Goal: Browse casually: Explore the website without a specific task or goal

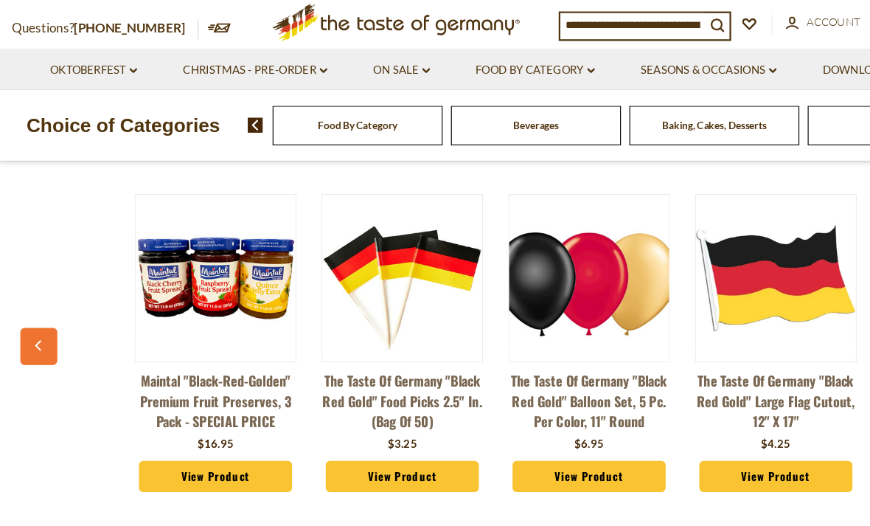
click at [18, 317] on button "button" at bounding box center [34, 327] width 32 height 32
click at [29, 311] on button "button" at bounding box center [34, 327] width 32 height 32
click at [28, 311] on button "button" at bounding box center [34, 327] width 32 height 32
click at [27, 319] on button "button" at bounding box center [34, 327] width 32 height 32
click at [30, 321] on icon "button" at bounding box center [35, 326] width 10 height 10
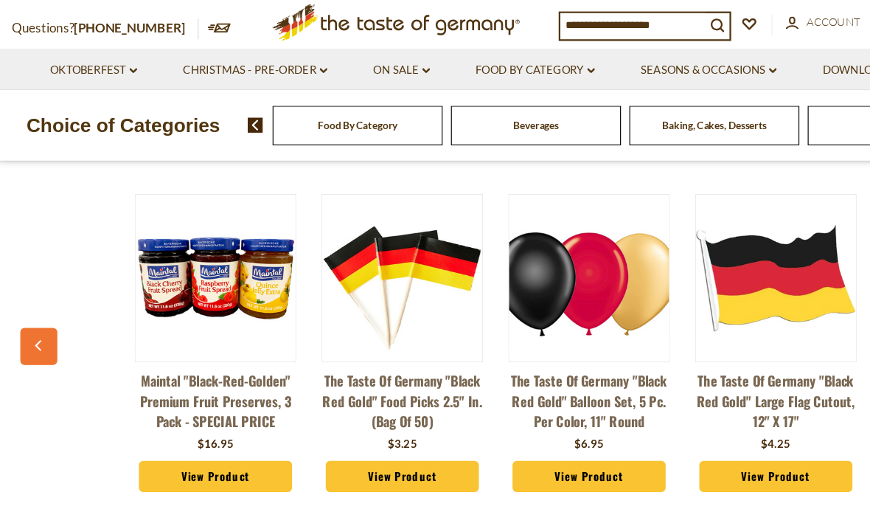
click at [23, 311] on button "button" at bounding box center [34, 327] width 32 height 32
click at [11, 294] on div "You May Also Like Maintal "Black-Red-Golden" Premium Fruit Preserves, 3 pack - …" at bounding box center [435, 306] width 870 height 384
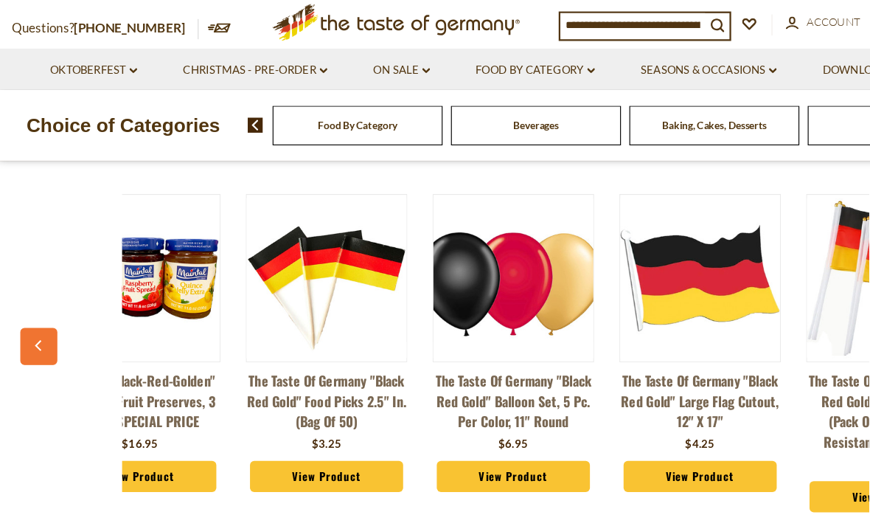
click at [24, 313] on button "button" at bounding box center [34, 327] width 32 height 32
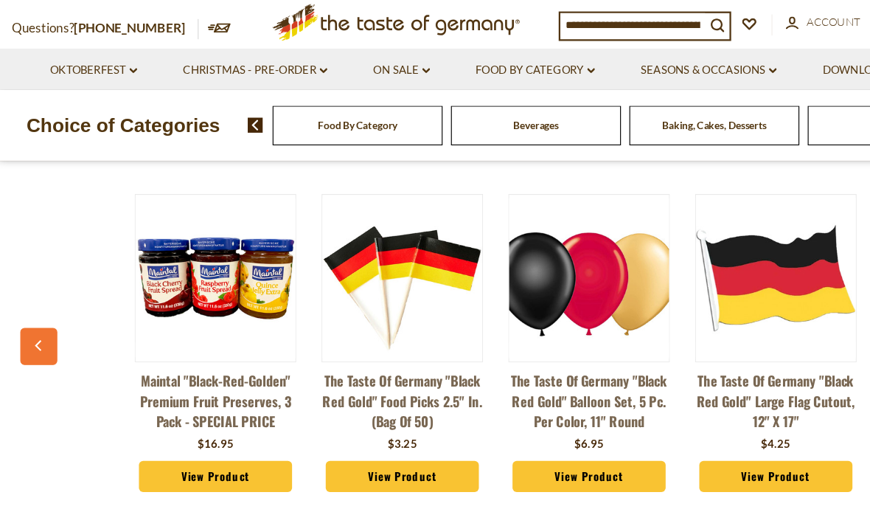
click at [24, 319] on button "button" at bounding box center [34, 327] width 32 height 32
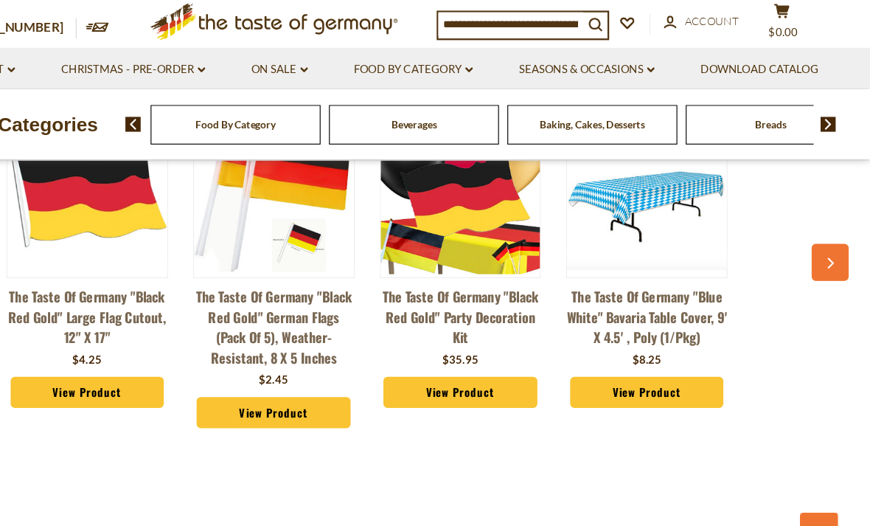
scroll to position [1134, 0]
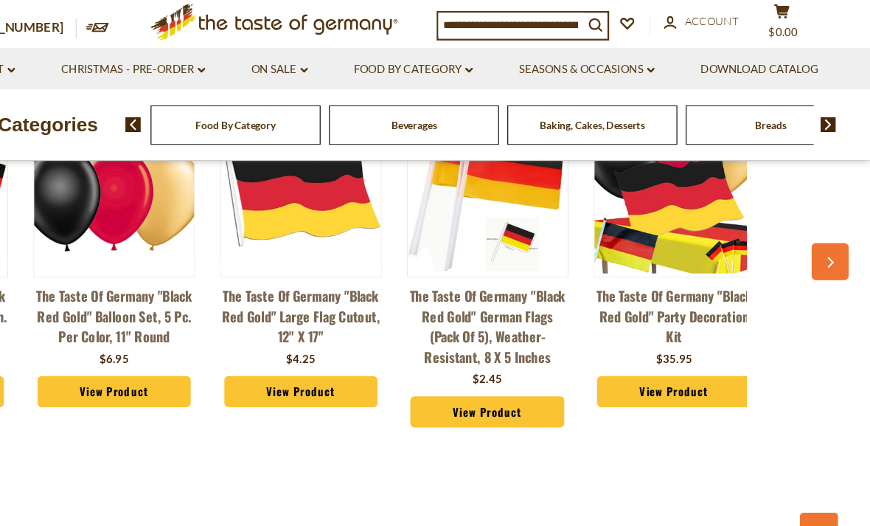
click at [830, 249] on icon "button" at bounding box center [835, 254] width 10 height 10
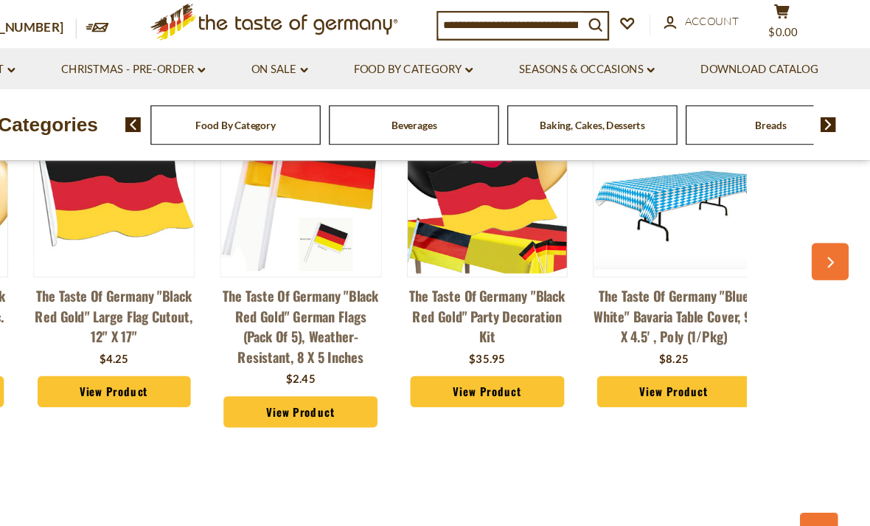
click at [830, 249] on icon "button" at bounding box center [835, 254] width 10 height 10
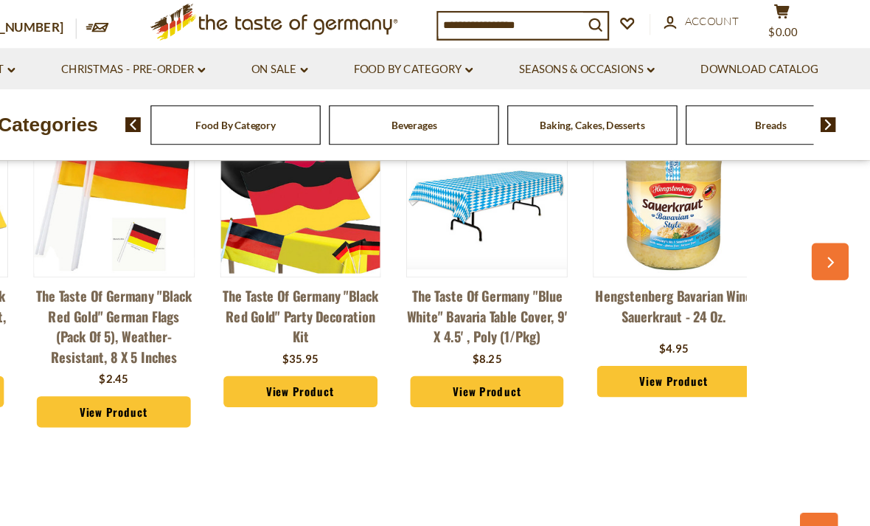
click at [819, 237] on button "button" at bounding box center [835, 253] width 32 height 32
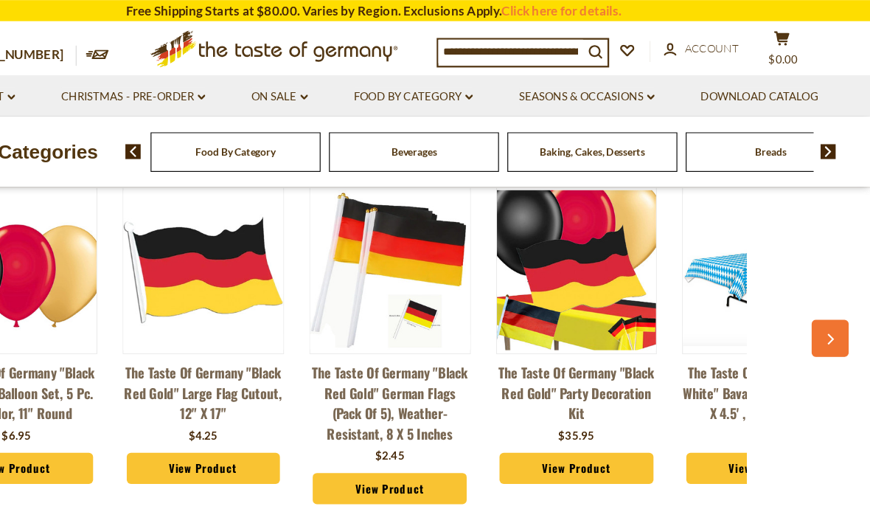
scroll to position [1089, 0]
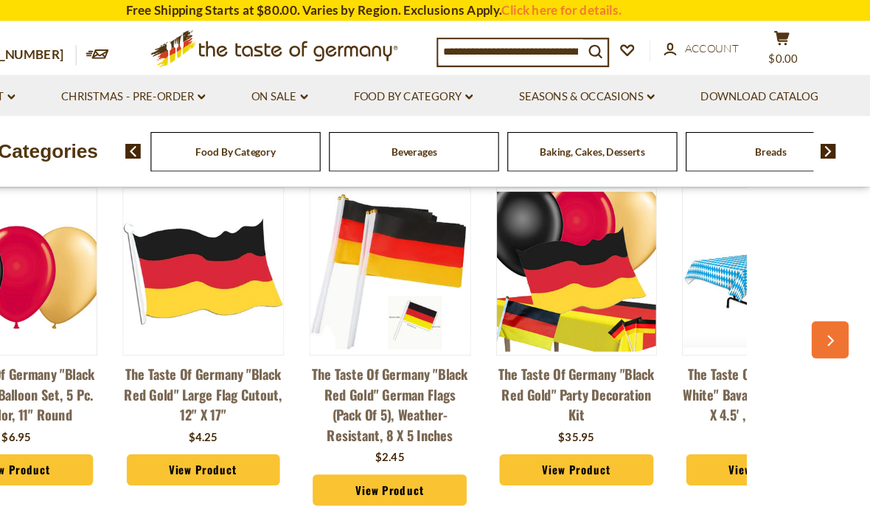
click at [819, 309] on button "button" at bounding box center [835, 298] width 32 height 32
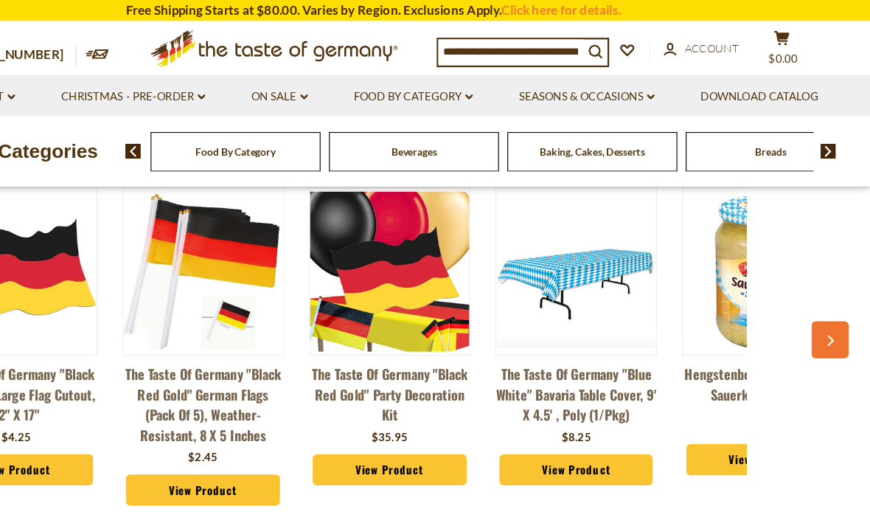
click at [819, 302] on button "button" at bounding box center [835, 298] width 32 height 32
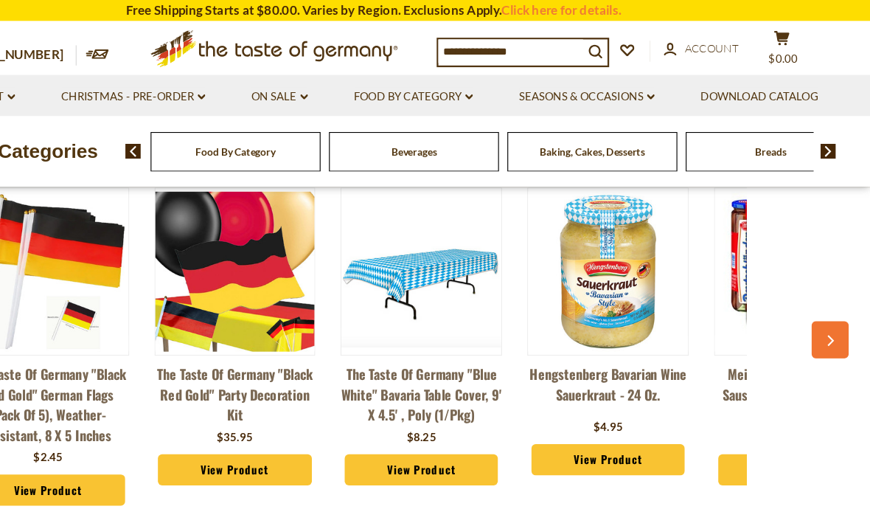
scroll to position [0, 722]
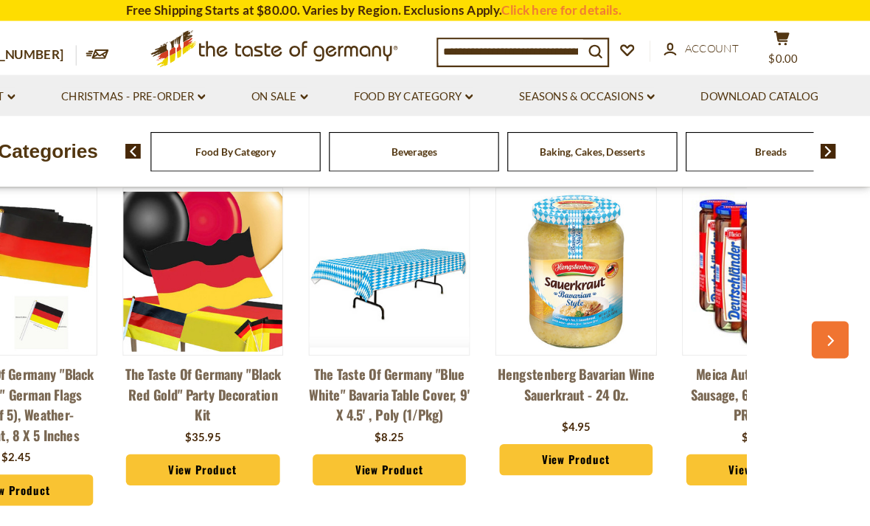
click at [708, 302] on div "Maintal "Black-Red-Golden" Premium Fruit Preserves, 3 pack - SPECIAL PRICE $16.…" at bounding box center [435, 307] width 818 height 323
click at [819, 308] on button "button" at bounding box center [835, 298] width 32 height 32
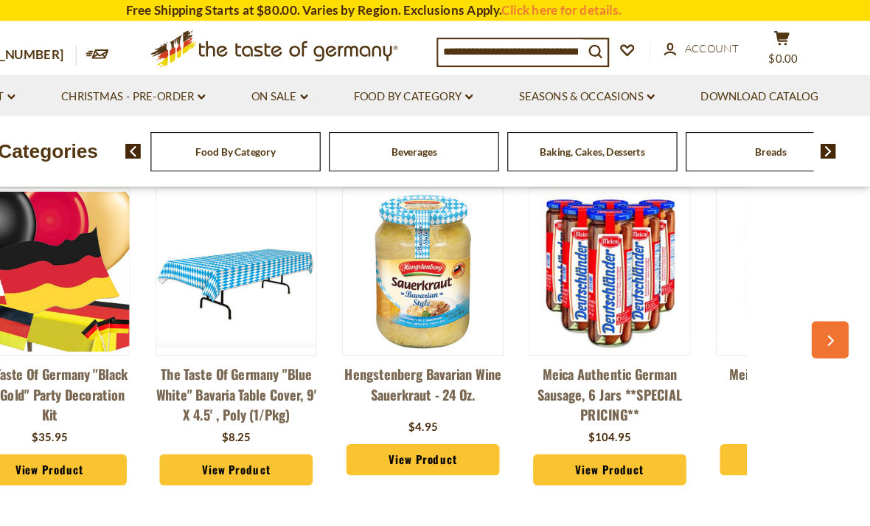
scroll to position [0, 886]
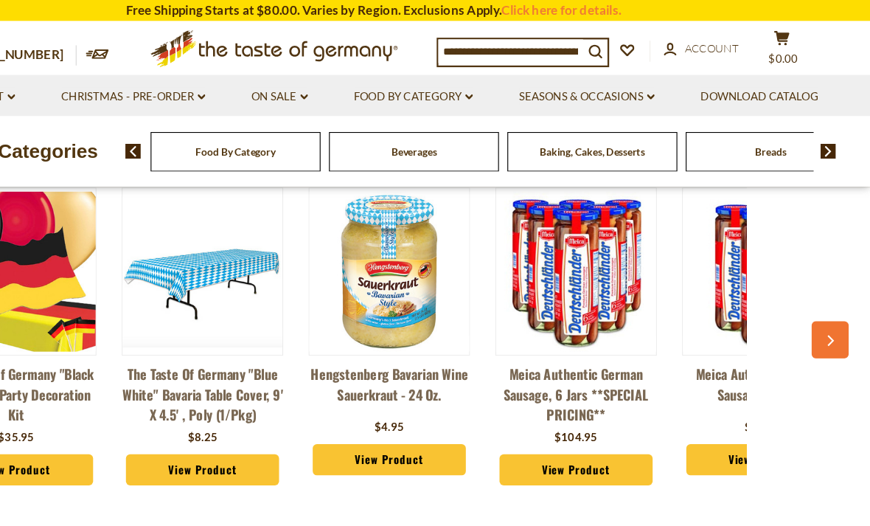
click at [819, 291] on button "button" at bounding box center [835, 298] width 32 height 32
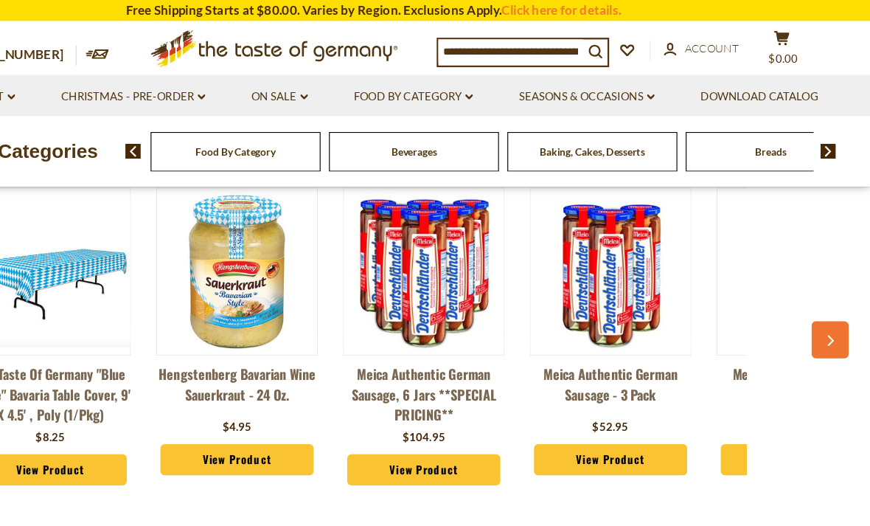
scroll to position [0, 1050]
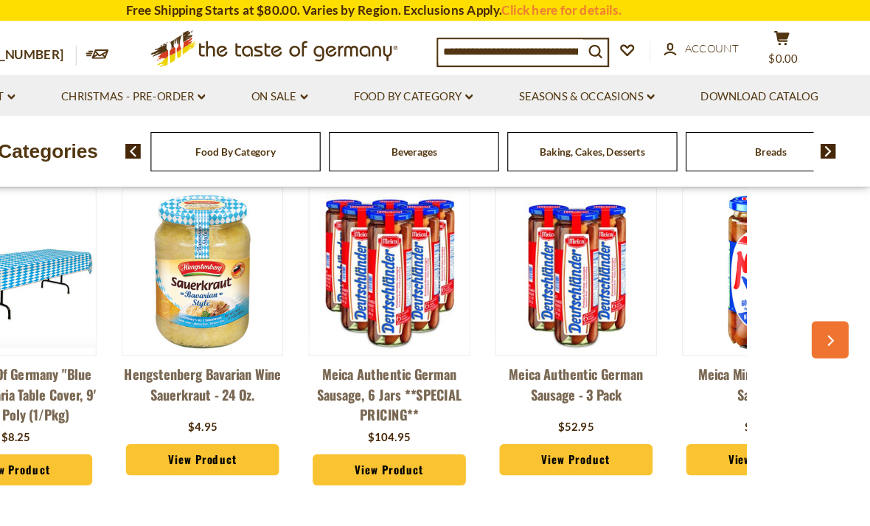
click at [819, 308] on button "button" at bounding box center [835, 298] width 32 height 32
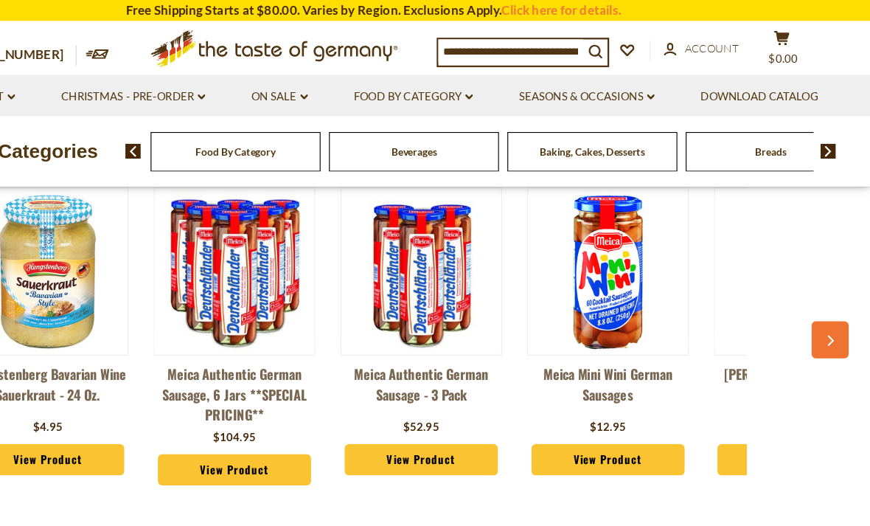
scroll to position [0, 1213]
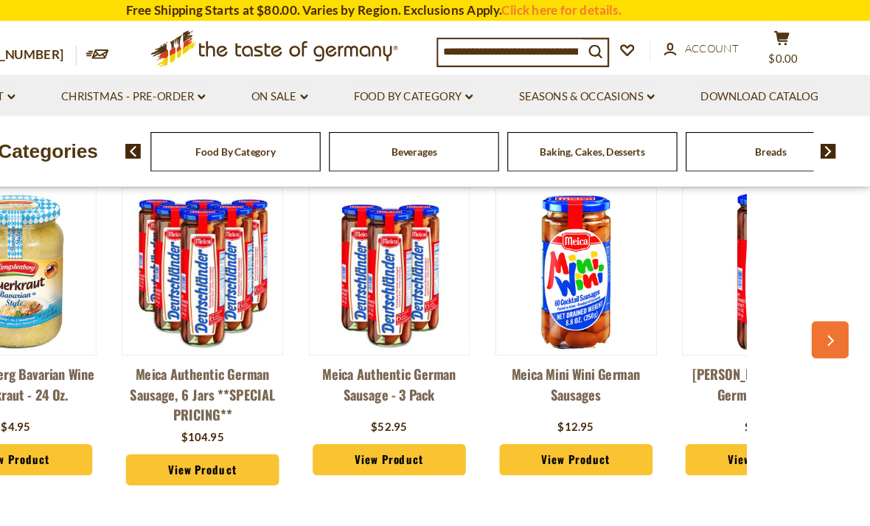
click at [705, 302] on div "Maintal "Black-Red-Golden" Premium Fruit Preserves, 3 pack - SPECIAL PRICE $16.…" at bounding box center [435, 307] width 818 height 323
click at [819, 288] on button "button" at bounding box center [835, 298] width 32 height 32
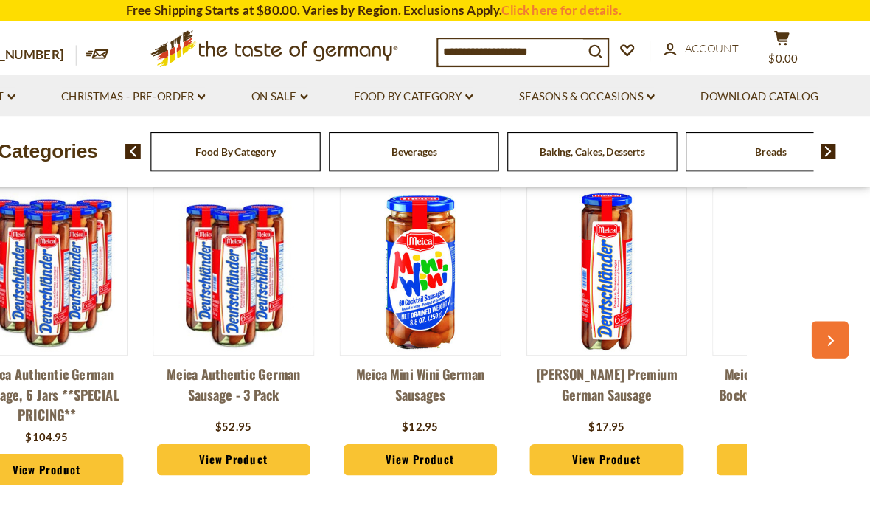
scroll to position [0, 1377]
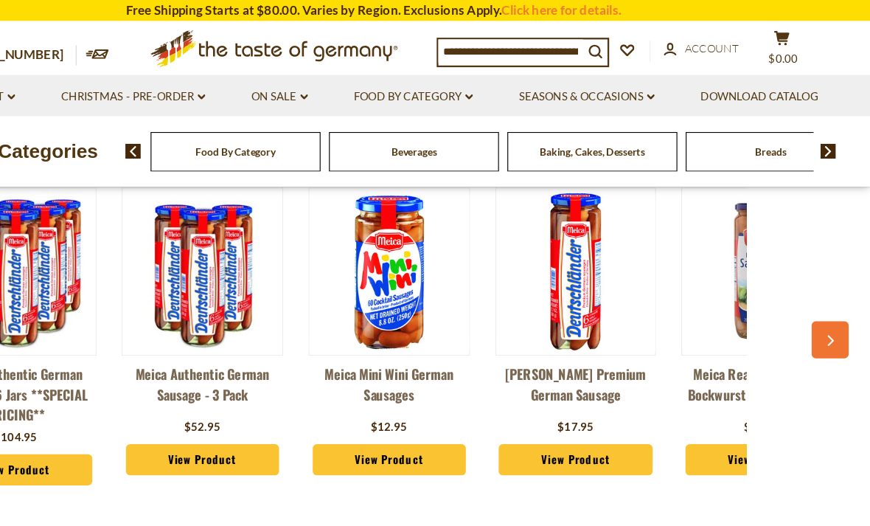
click at [819, 291] on button "button" at bounding box center [835, 298] width 32 height 32
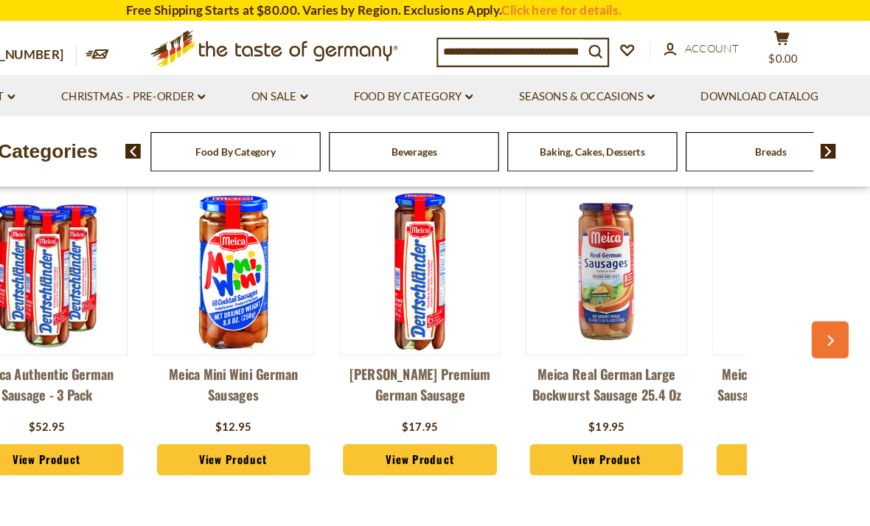
scroll to position [0, 1541]
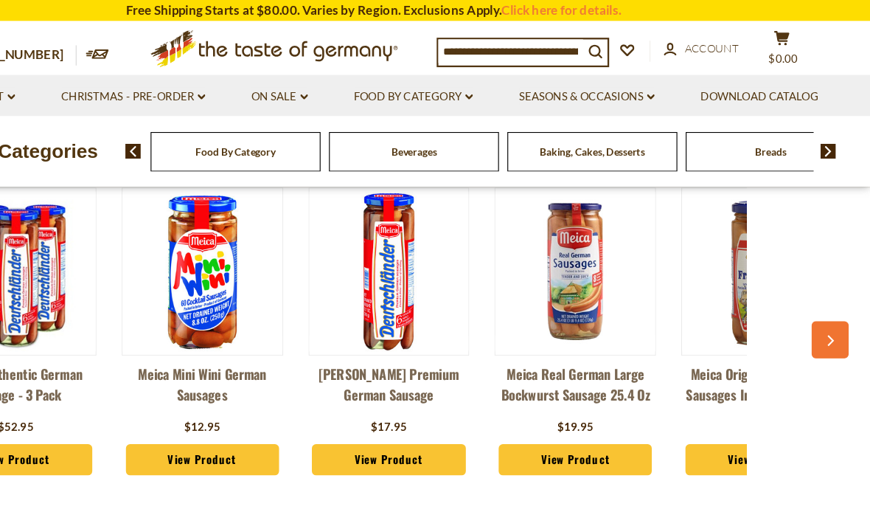
click at [819, 311] on button "button" at bounding box center [835, 298] width 32 height 32
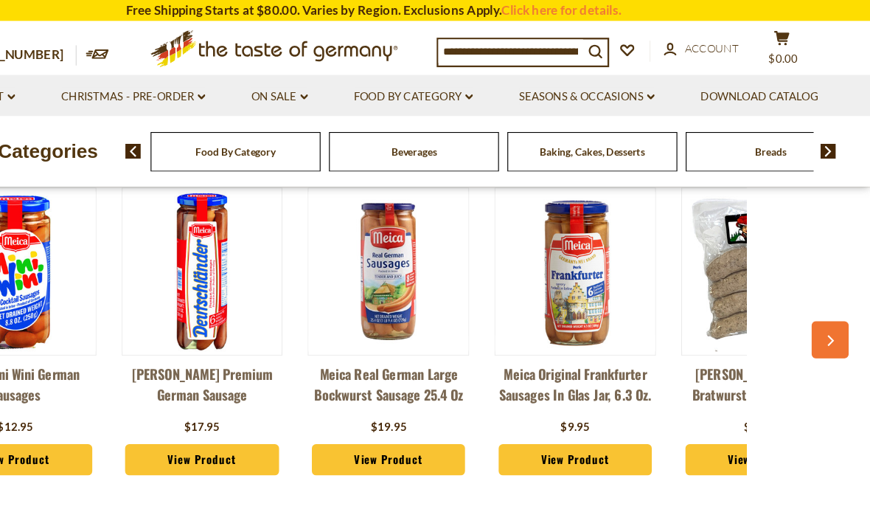
click at [819, 300] on button "button" at bounding box center [835, 298] width 32 height 32
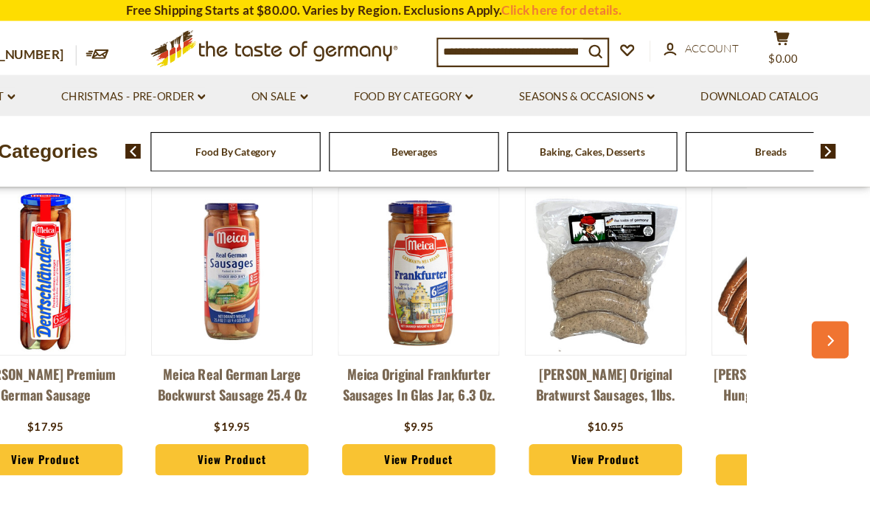
scroll to position [0, 1868]
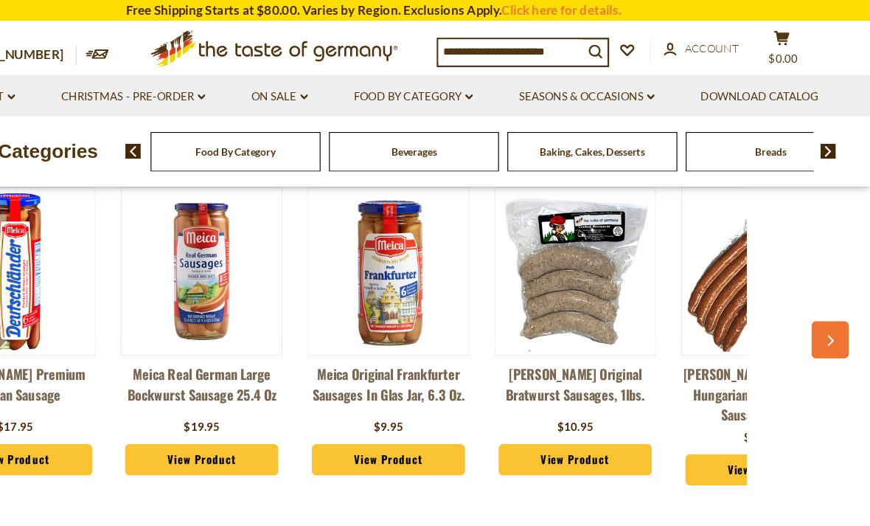
click at [819, 291] on button "button" at bounding box center [835, 298] width 32 height 32
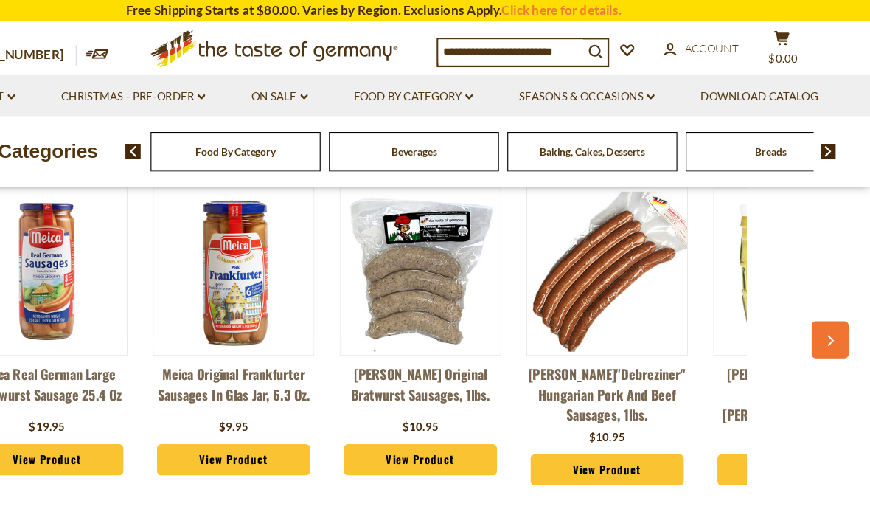
scroll to position [0, 2032]
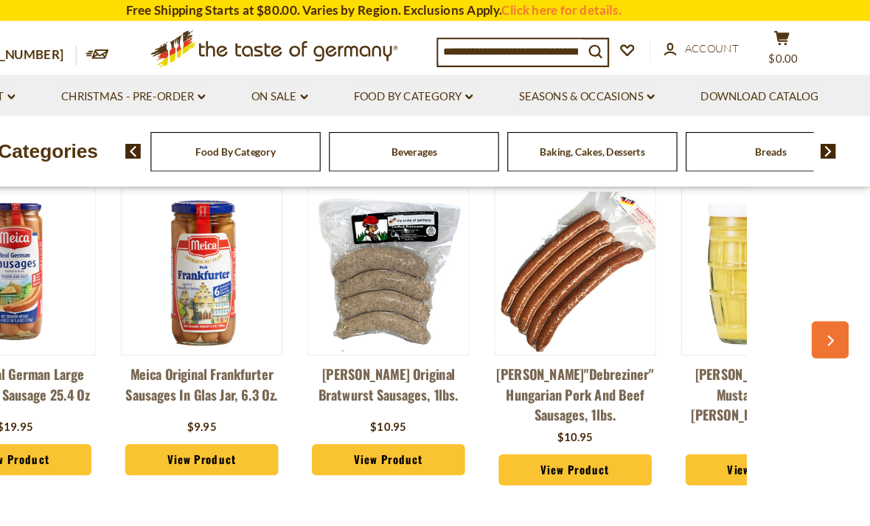
click at [819, 296] on button "button" at bounding box center [835, 298] width 32 height 32
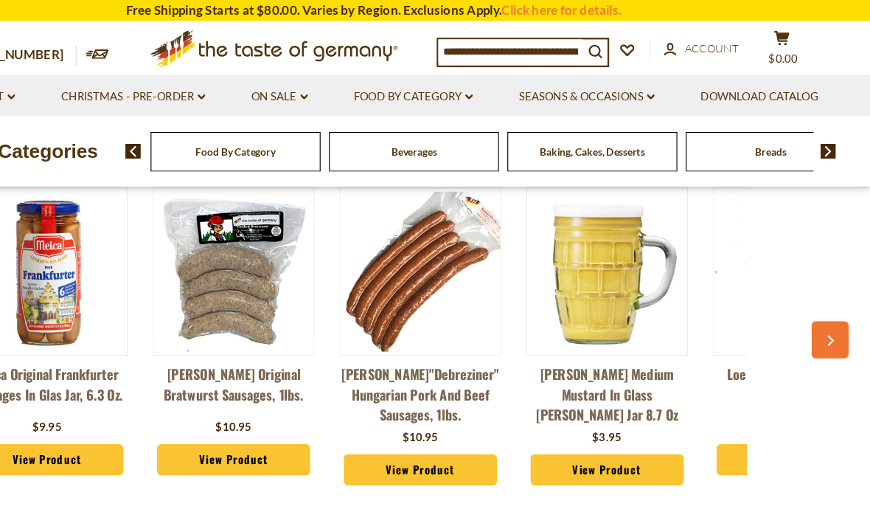
scroll to position [0, 2196]
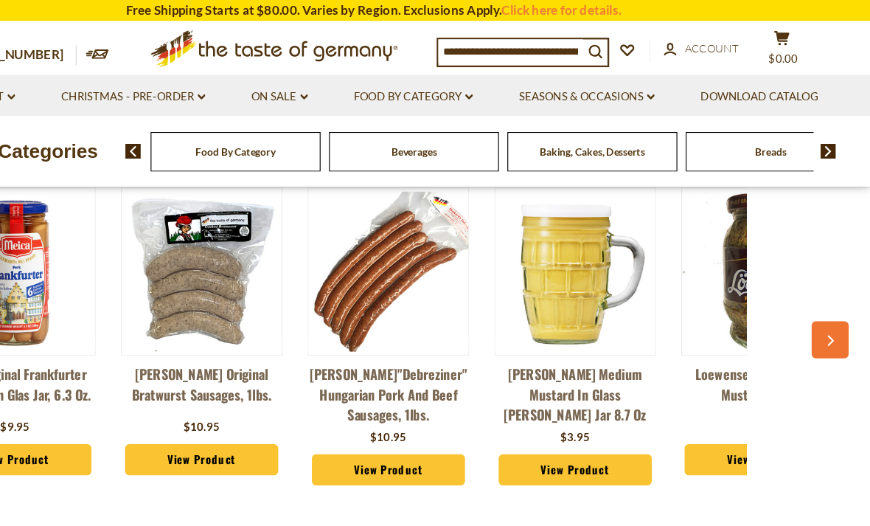
click at [819, 302] on button "button" at bounding box center [835, 298] width 32 height 32
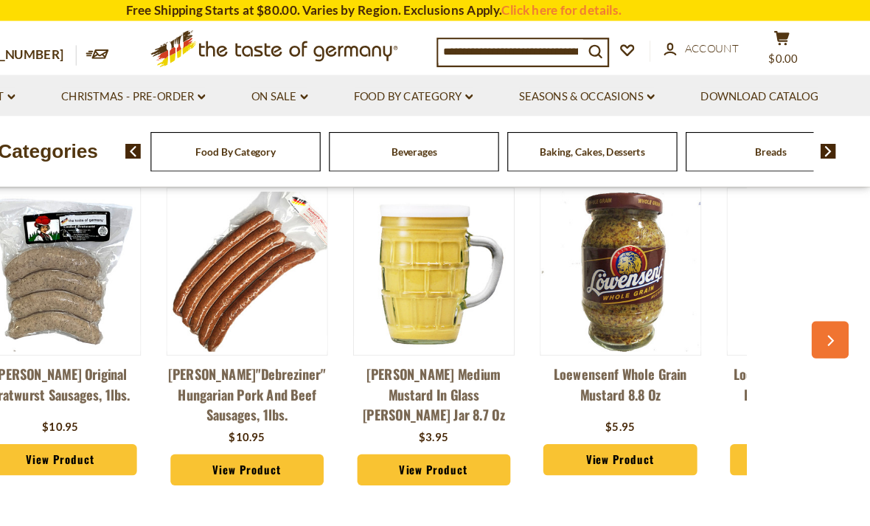
scroll to position [0, 2359]
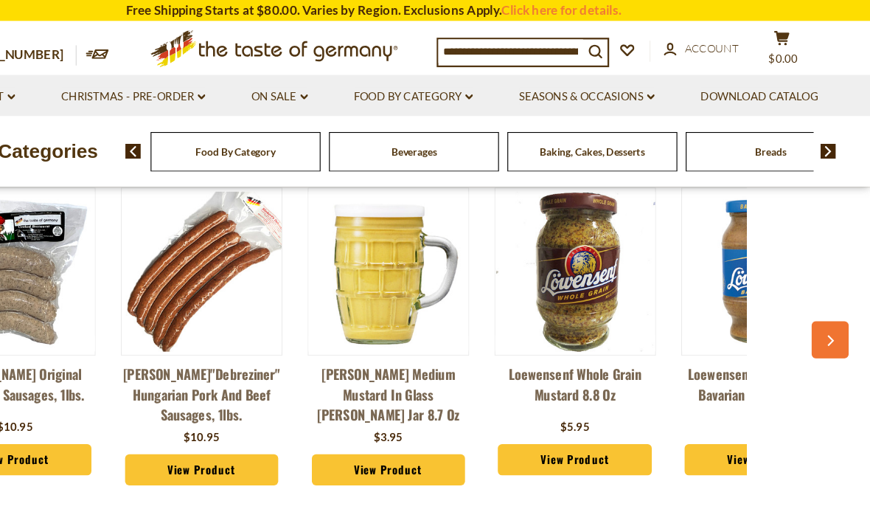
click at [819, 312] on button "button" at bounding box center [835, 298] width 32 height 32
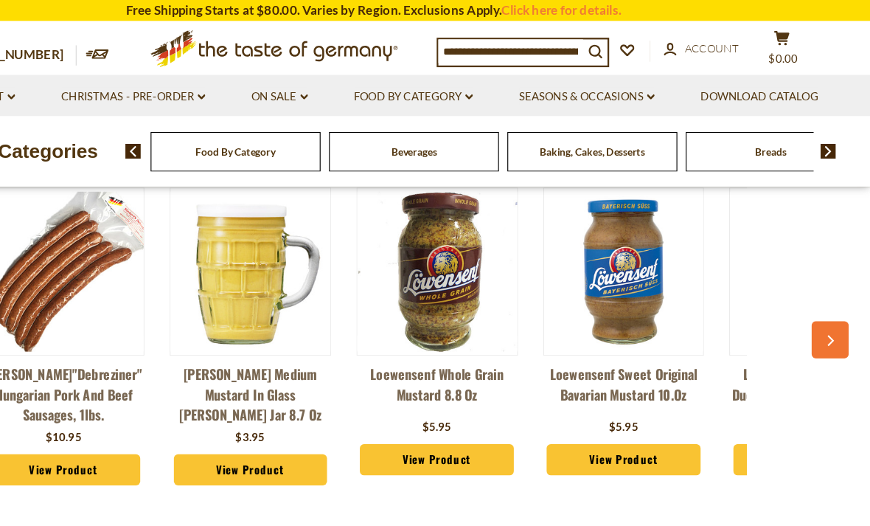
scroll to position [0, 2523]
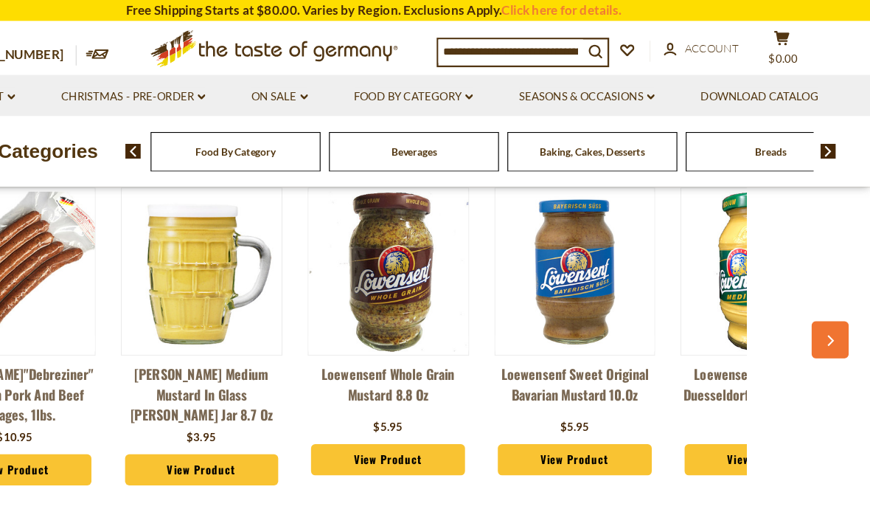
click at [703, 299] on div "Maintal "Black-Red-Golden" Premium Fruit Preserves, 3 pack - SPECIAL PRICE $16.…" at bounding box center [435, 307] width 818 height 323
click at [819, 290] on button "button" at bounding box center [835, 298] width 32 height 32
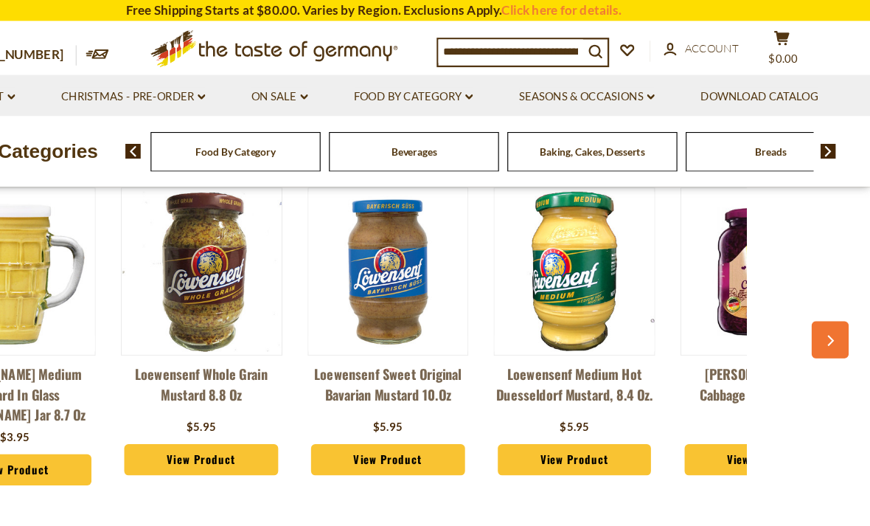
click at [819, 295] on button "button" at bounding box center [835, 298] width 32 height 32
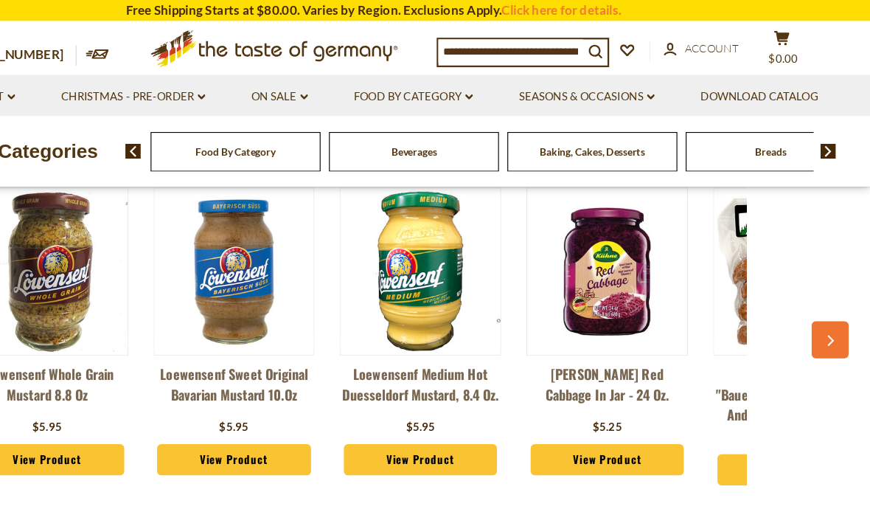
scroll to position [0, 2851]
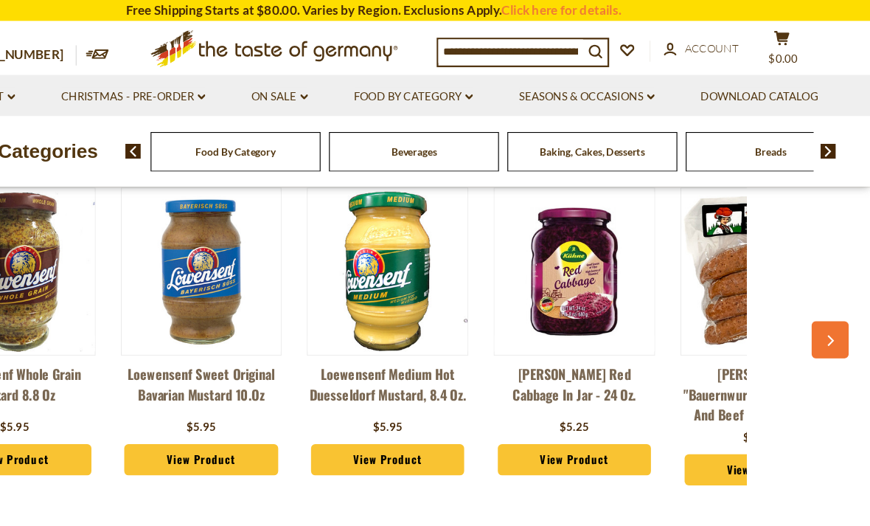
click at [819, 300] on button "button" at bounding box center [835, 298] width 32 height 32
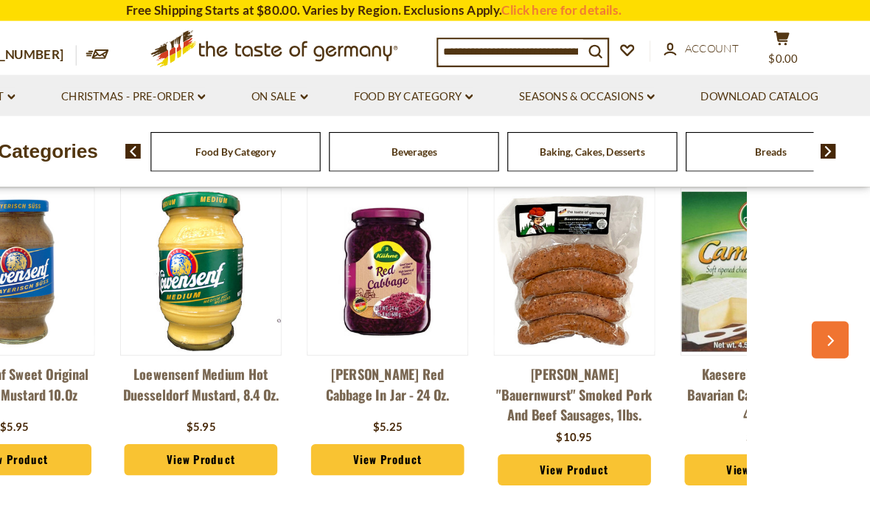
click at [819, 309] on button "button" at bounding box center [835, 298] width 32 height 32
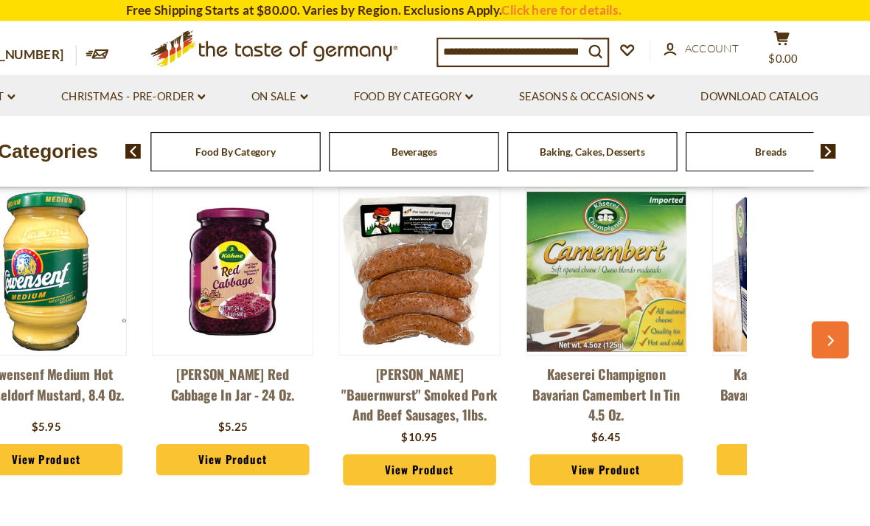
scroll to position [0, 3178]
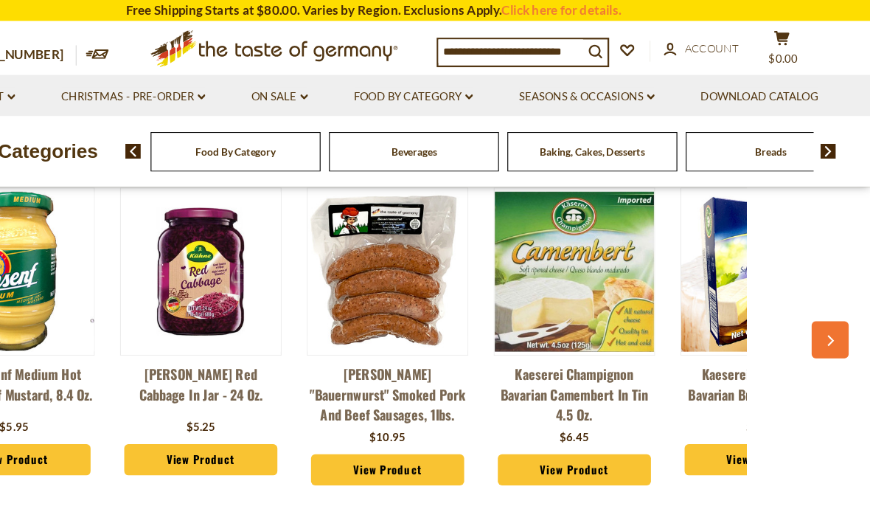
click at [819, 299] on button "button" at bounding box center [835, 298] width 32 height 32
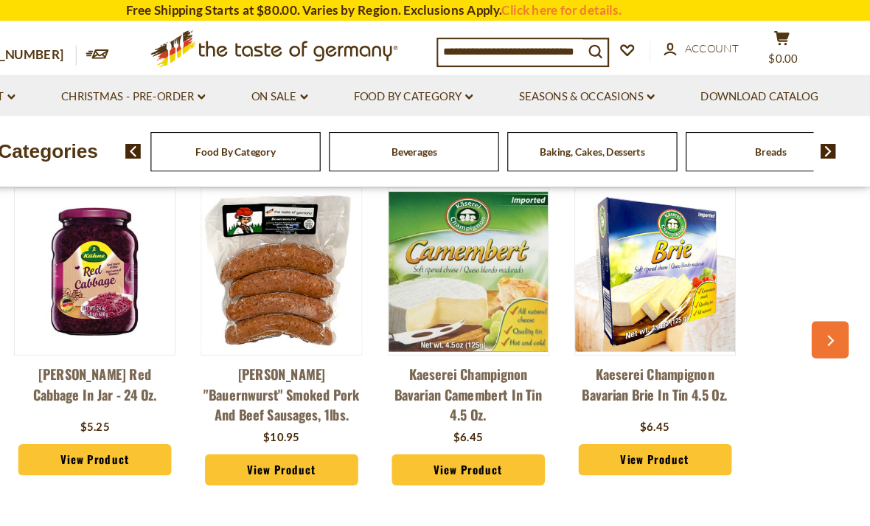
scroll to position [0, 3272]
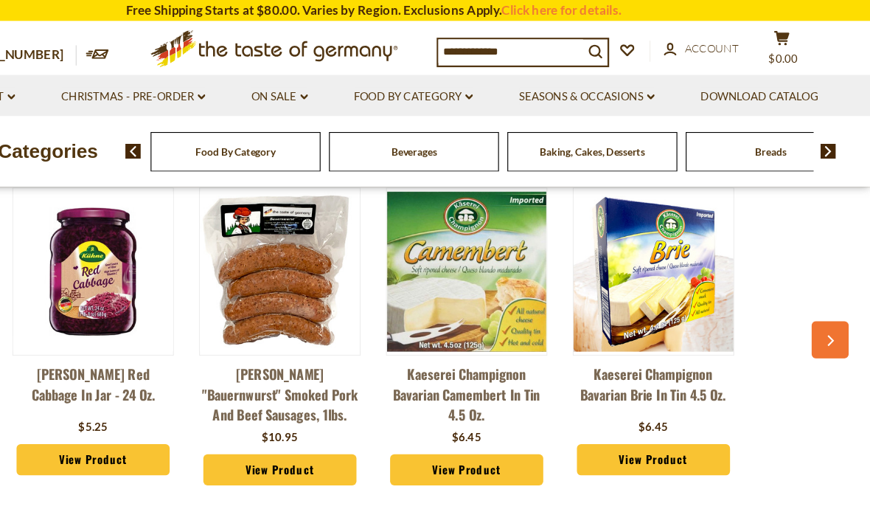
click at [819, 291] on button "button" at bounding box center [835, 298] width 32 height 32
click at [819, 308] on button "button" at bounding box center [835, 298] width 32 height 32
click at [819, 310] on button "button" at bounding box center [835, 298] width 32 height 32
click at [819, 313] on button "button" at bounding box center [835, 298] width 32 height 32
click at [819, 304] on button "button" at bounding box center [835, 298] width 32 height 32
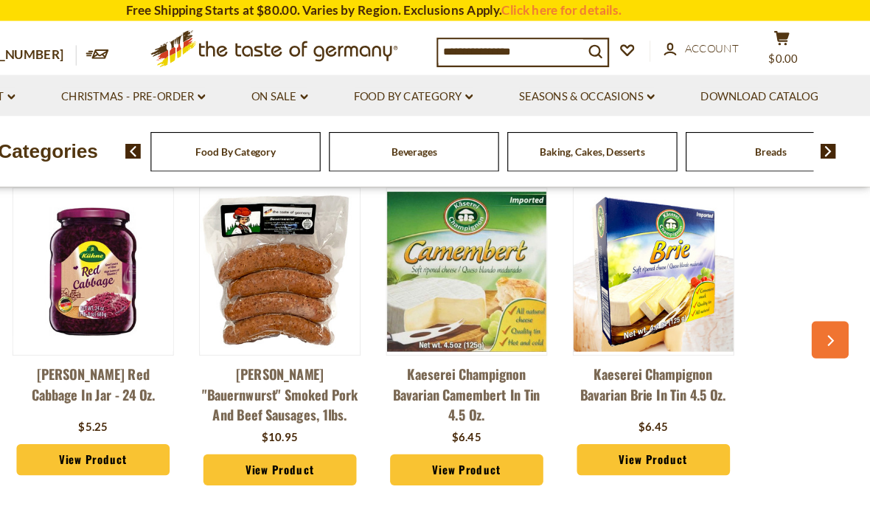
click at [830, 299] on icon "button" at bounding box center [835, 299] width 10 height 10
click at [819, 299] on button "button" at bounding box center [835, 298] width 32 height 32
click at [819, 294] on button "button" at bounding box center [835, 298] width 32 height 32
click at [819, 311] on button "button" at bounding box center [835, 298] width 32 height 32
click at [819, 299] on button "button" at bounding box center [835, 298] width 32 height 32
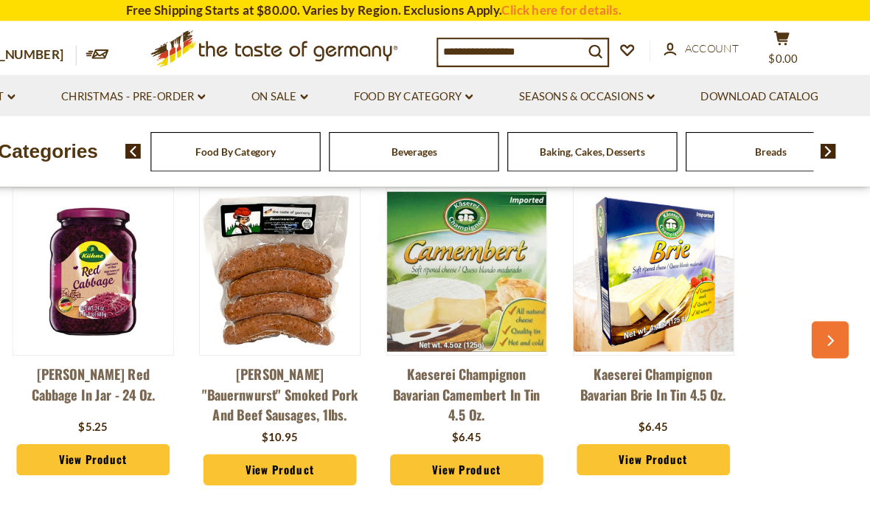
click at [819, 308] on button "button" at bounding box center [835, 298] width 32 height 32
click at [809, 483] on button at bounding box center [825, 489] width 33 height 33
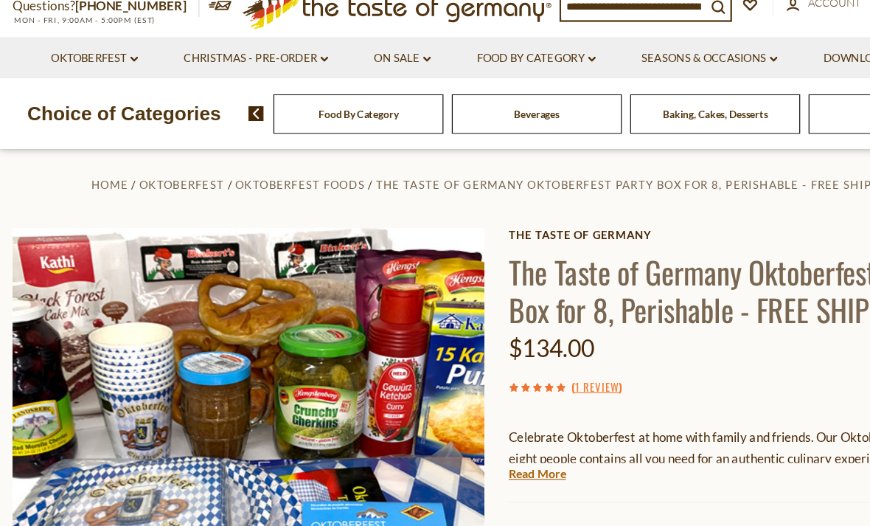
scroll to position [0, 3101]
